Goal: Transaction & Acquisition: Purchase product/service

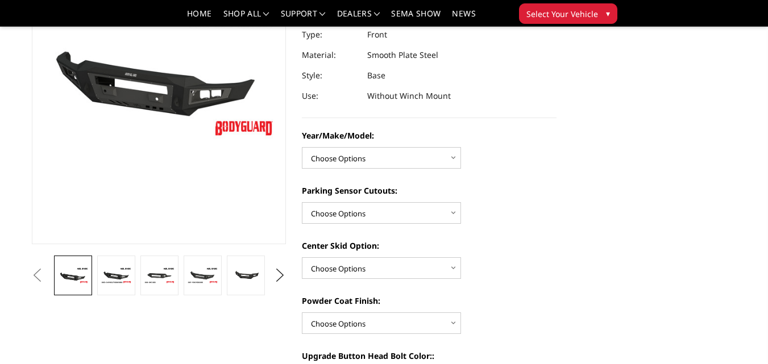
scroll to position [170, 0]
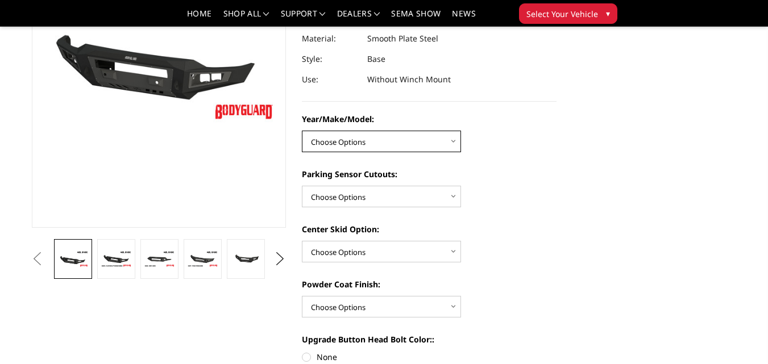
click at [443, 137] on select "Choose Options Chevrolet 15-19 2500/3500 Chevrolet 19-21 1500 Chevrolet 15-20 C…" at bounding box center [381, 142] width 159 height 22
click at [521, 231] on label "Center Skid Option:" at bounding box center [429, 229] width 255 height 12
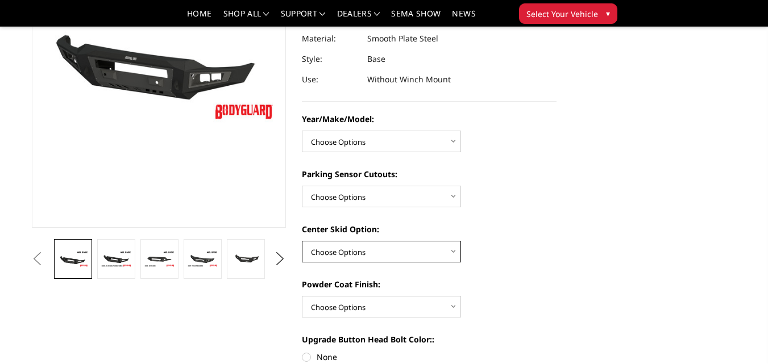
click at [461, 241] on select "Choose Options Single Light Bar Cutout" at bounding box center [381, 252] width 159 height 22
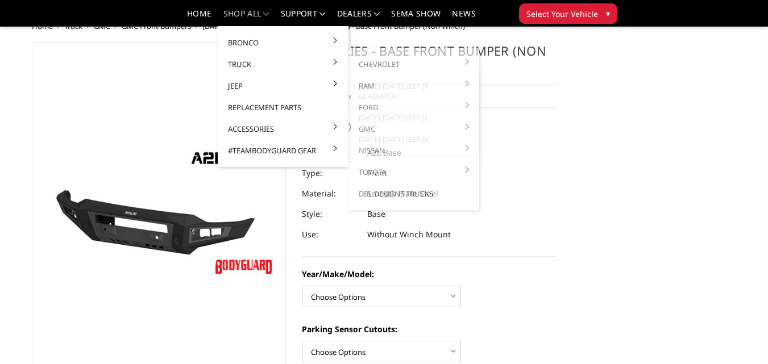
scroll to position [0, 0]
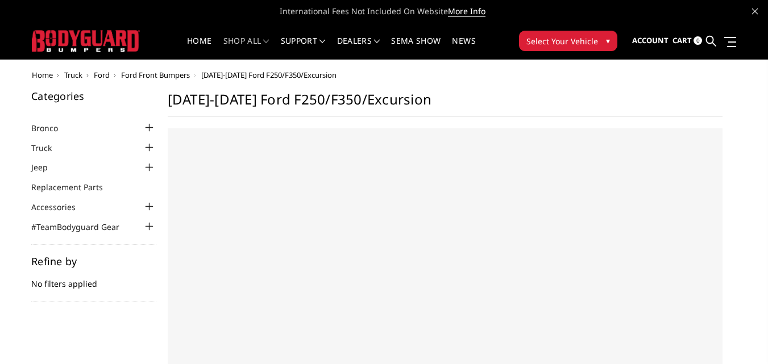
select select "US"
